Goal: Task Accomplishment & Management: Complete application form

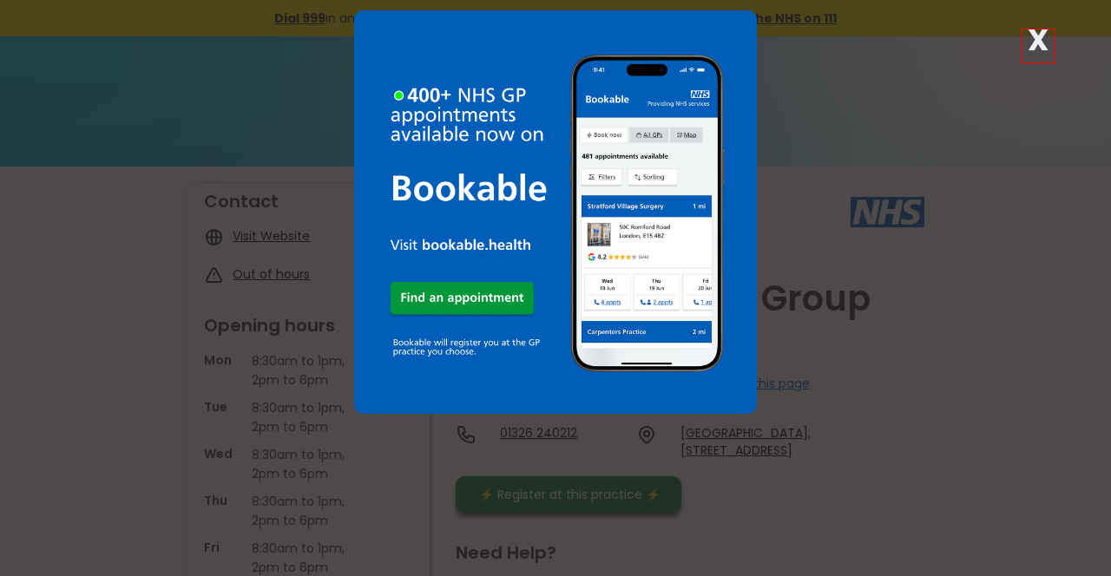
click at [1041, 52] on strong "X" at bounding box center [1038, 40] width 21 height 42
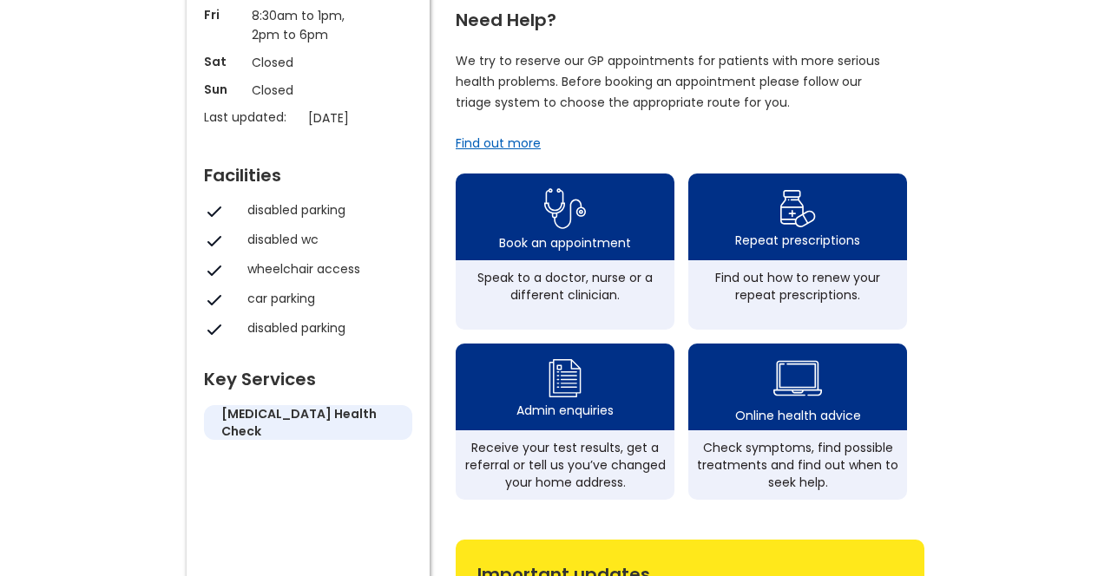
scroll to position [543, 0]
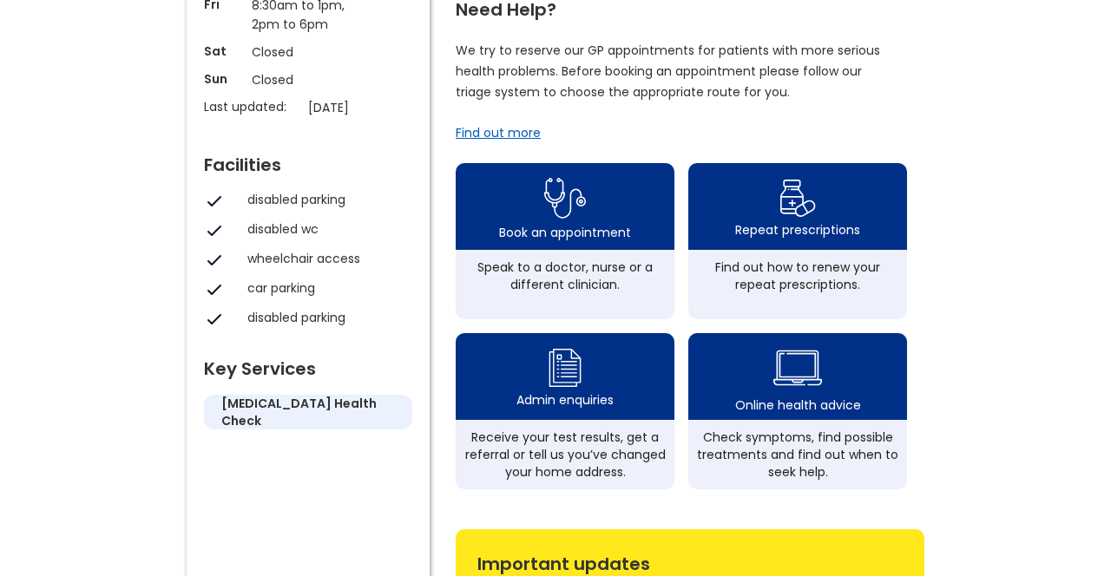
click at [794, 221] on div "Repeat prescriptions" at bounding box center [797, 229] width 125 height 17
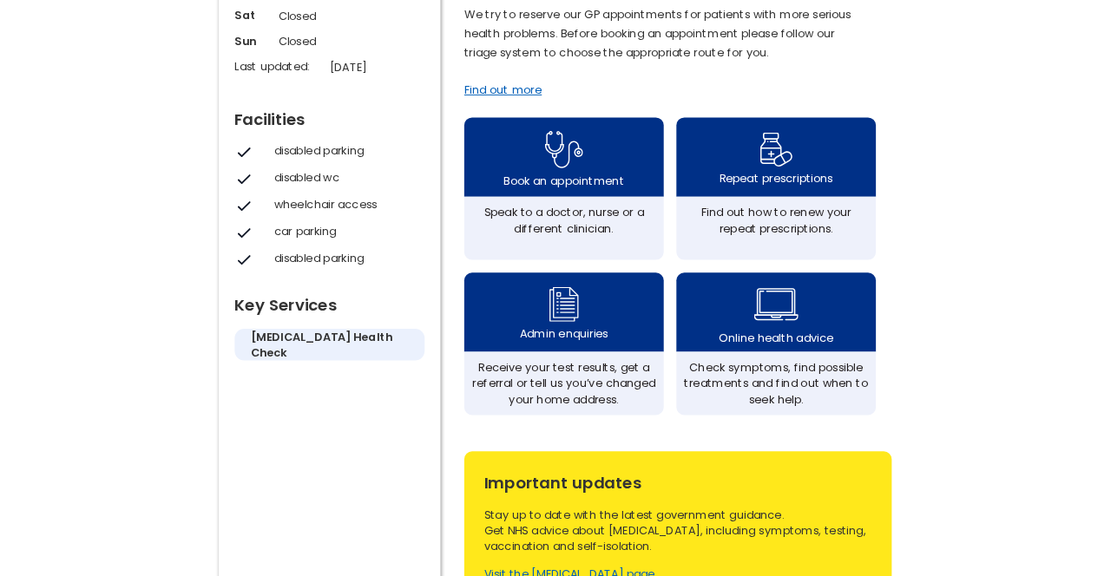
scroll to position [599, 0]
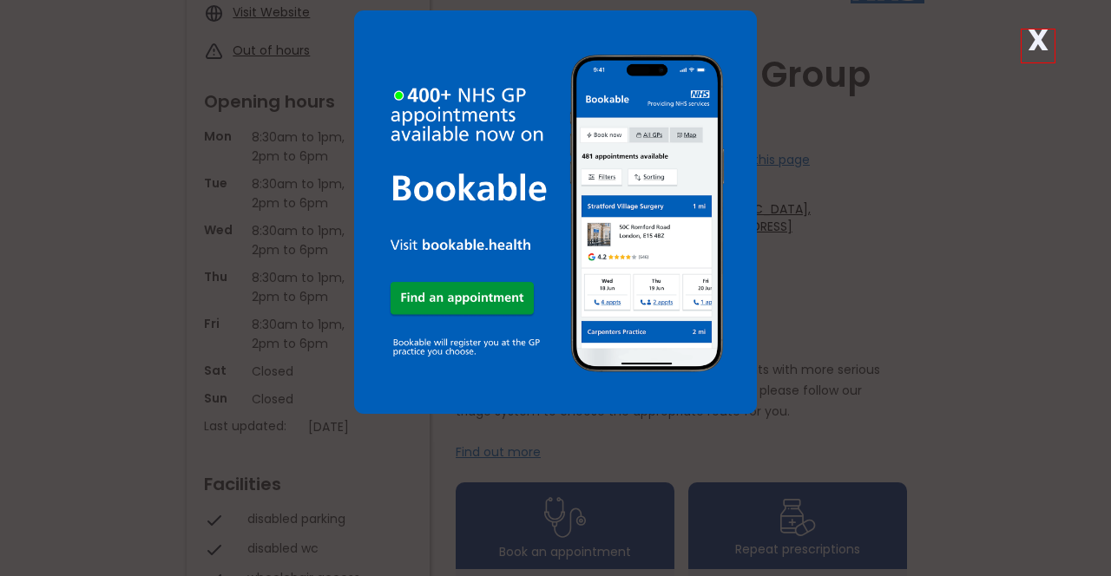
scroll to position [233, 0]
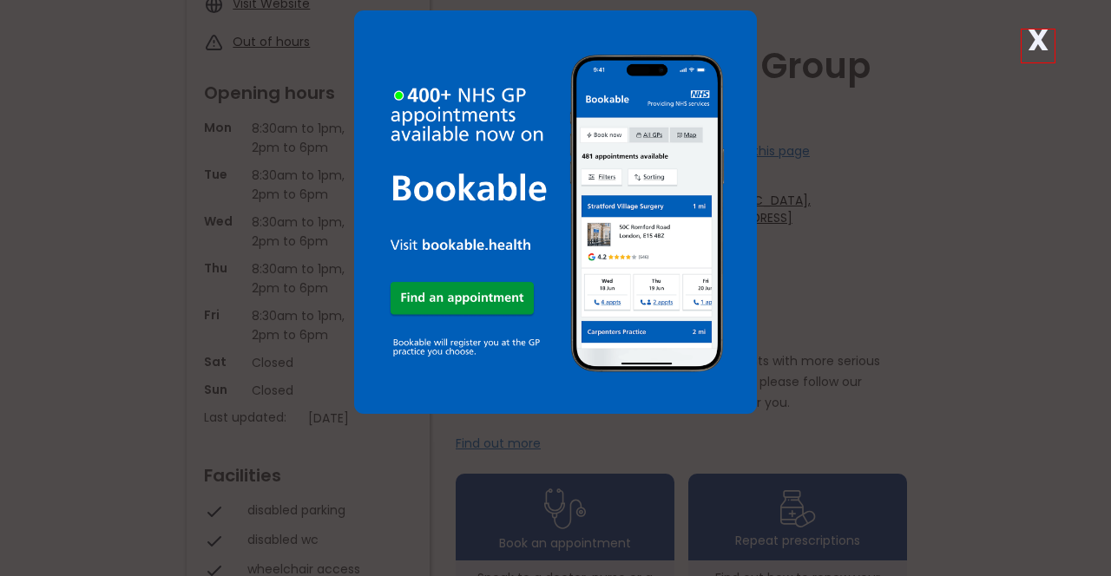
click at [745, 285] on img at bounding box center [556, 212] width 404 height 404
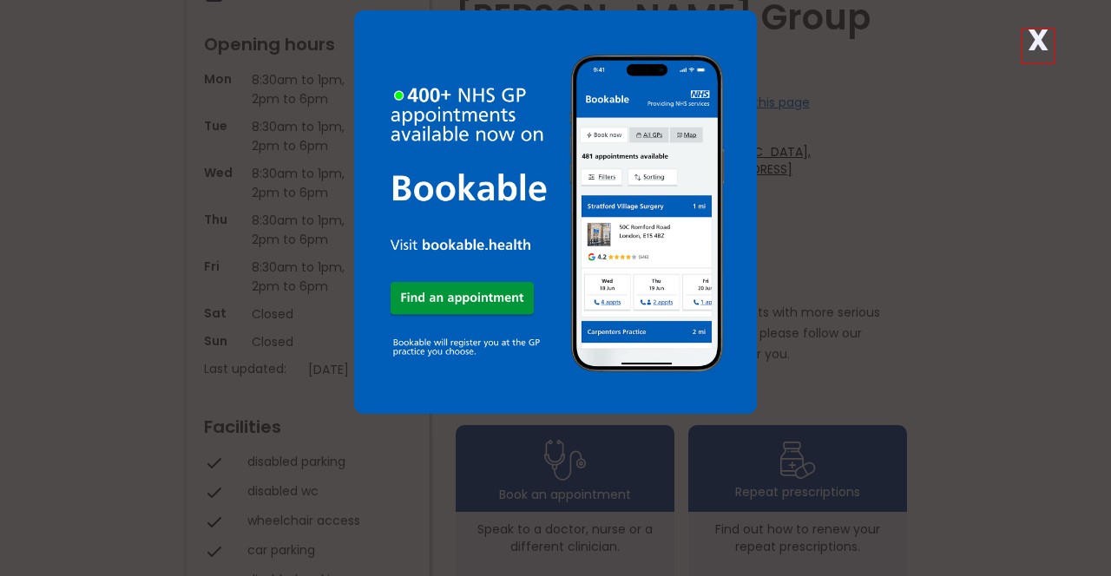
scroll to position [288, 0]
